Goal: Check status: Check status

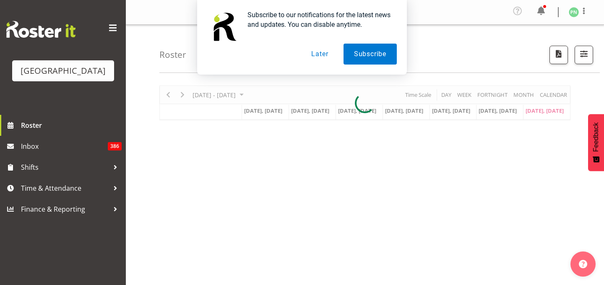
click at [320, 53] on button "Later" at bounding box center [320, 54] width 38 height 21
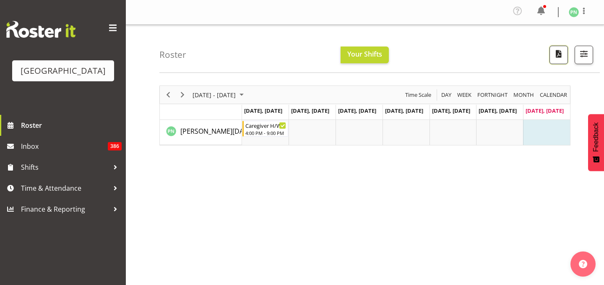
click at [554, 59] on span "button" at bounding box center [559, 53] width 11 height 11
click at [585, 59] on span "button" at bounding box center [584, 53] width 11 height 11
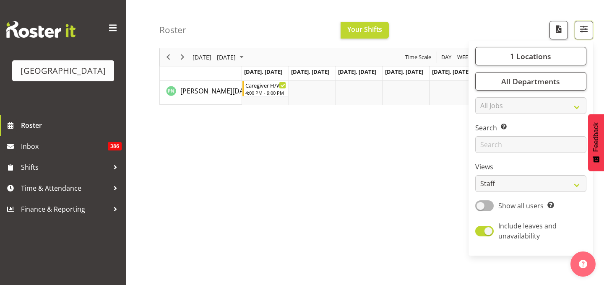
scroll to position [46, 0]
click at [476, 211] on span at bounding box center [485, 206] width 18 height 10
click at [476, 209] on input "Show all users Show only rostered employees" at bounding box center [478, 205] width 5 height 5
checkbox input "true"
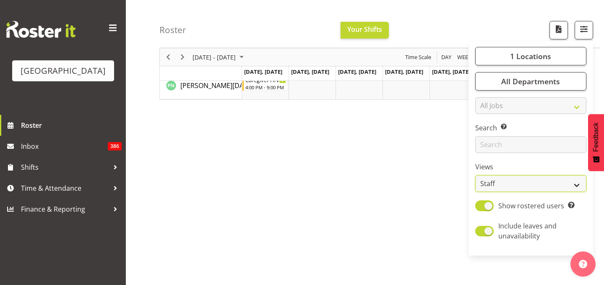
click at [497, 192] on select "Staff Role Shift - Horizontal Shift - Vertical Staff - Location" at bounding box center [531, 183] width 111 height 17
select select "shiftH"
click at [476, 192] on select "Staff Role Shift - Horizontal Shift - Vertical Staff - Location" at bounding box center [531, 183] width 111 height 17
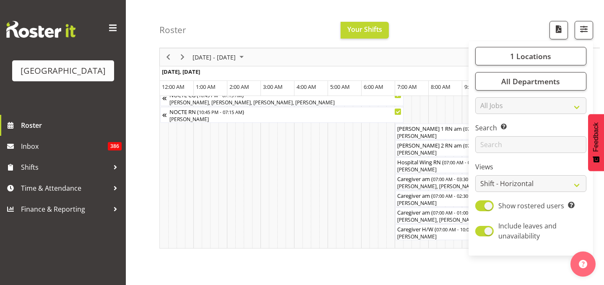
click at [469, 32] on div "Roster Your Shifts 1 Locations [GEOGRAPHIC_DATA] Kitchen [GEOGRAPHIC_DATA] Sele…" at bounding box center [380, 24] width 441 height 48
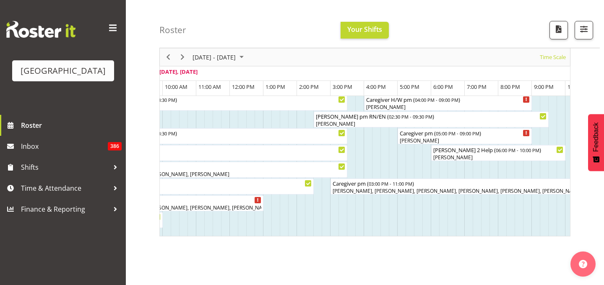
scroll to position [0, 5166]
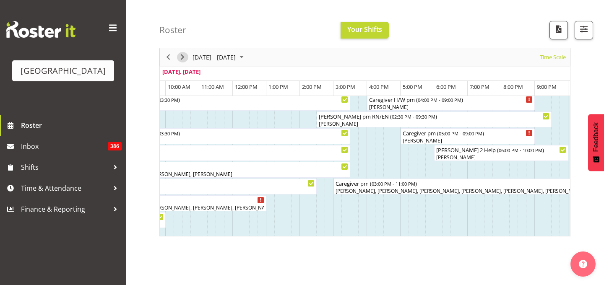
click at [182, 58] on span "Next" at bounding box center [183, 57] width 10 height 10
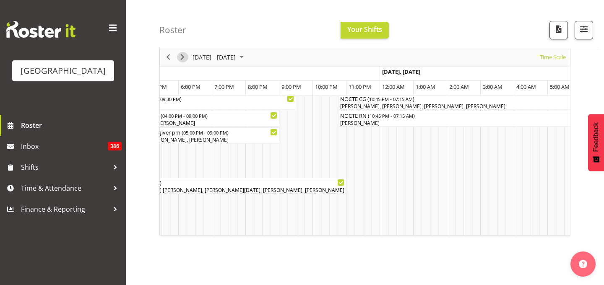
scroll to position [0, 470]
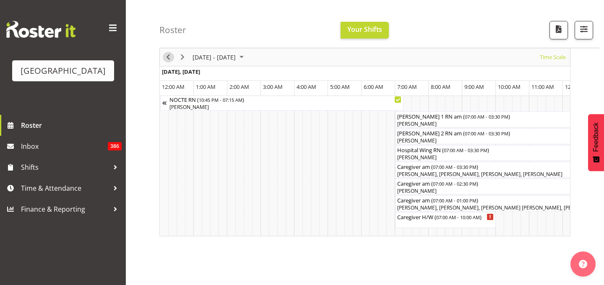
click at [168, 59] on span "Previous" at bounding box center [168, 57] width 10 height 10
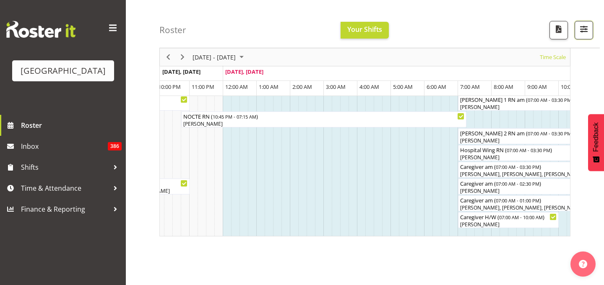
click at [579, 31] on span "button" at bounding box center [584, 29] width 11 height 11
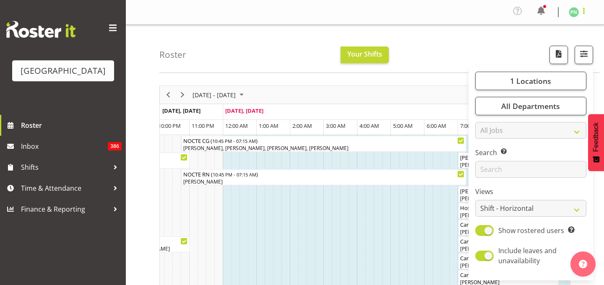
click at [581, 13] on span at bounding box center [584, 11] width 10 height 10
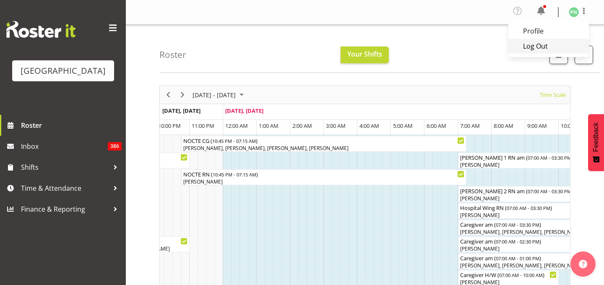
click at [516, 54] on link "Log Out" at bounding box center [549, 46] width 81 height 15
